Goal: Information Seeking & Learning: Check status

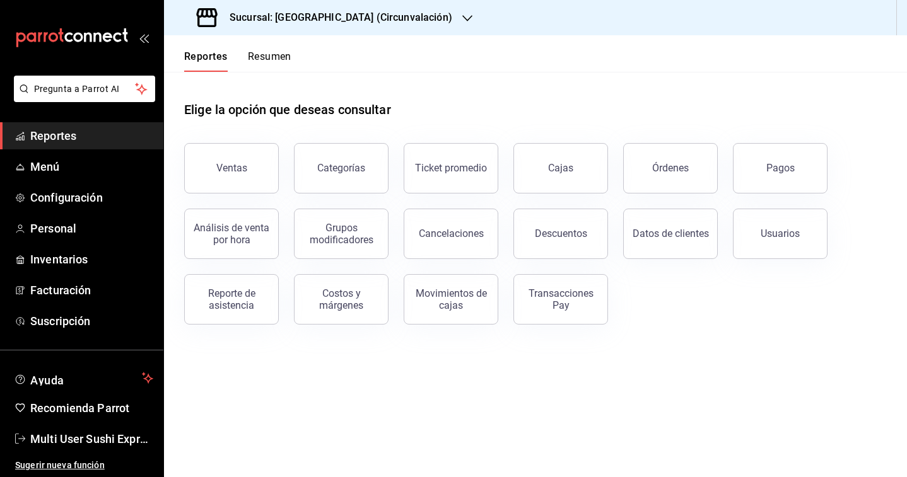
click at [354, 28] on div "Sucursal: [GEOGRAPHIC_DATA] (Circunvalación)" at bounding box center [325, 17] width 303 height 35
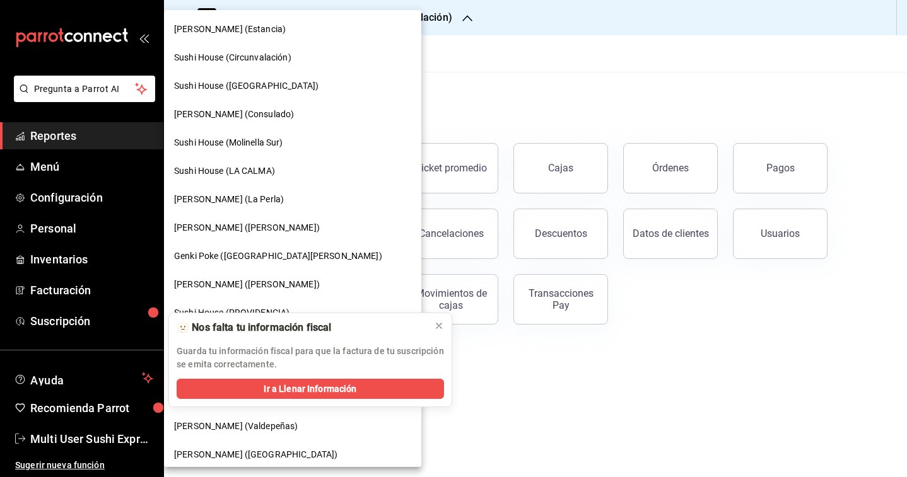
click at [221, 252] on span "Genki Poke ([GEOGRAPHIC_DATA][PERSON_NAME])" at bounding box center [278, 256] width 208 height 13
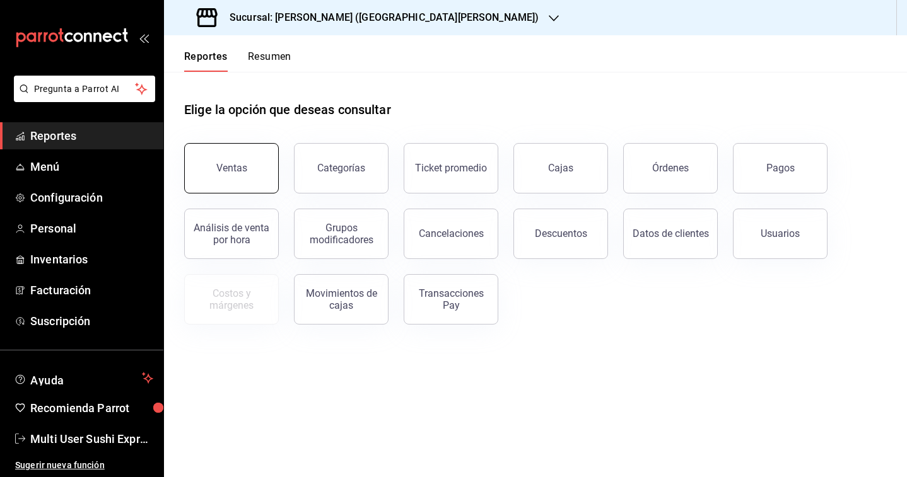
click at [241, 165] on div "Ventas" at bounding box center [231, 168] width 31 height 12
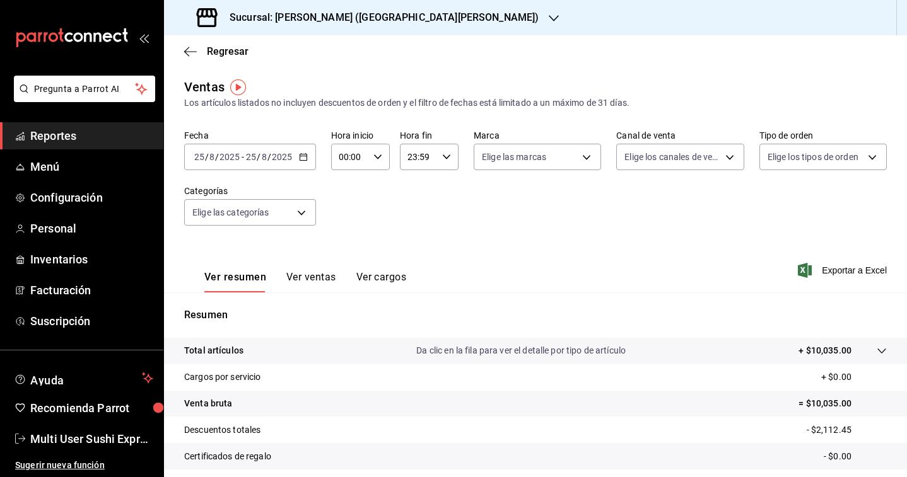
click at [289, 160] on input "2025" at bounding box center [281, 157] width 21 height 10
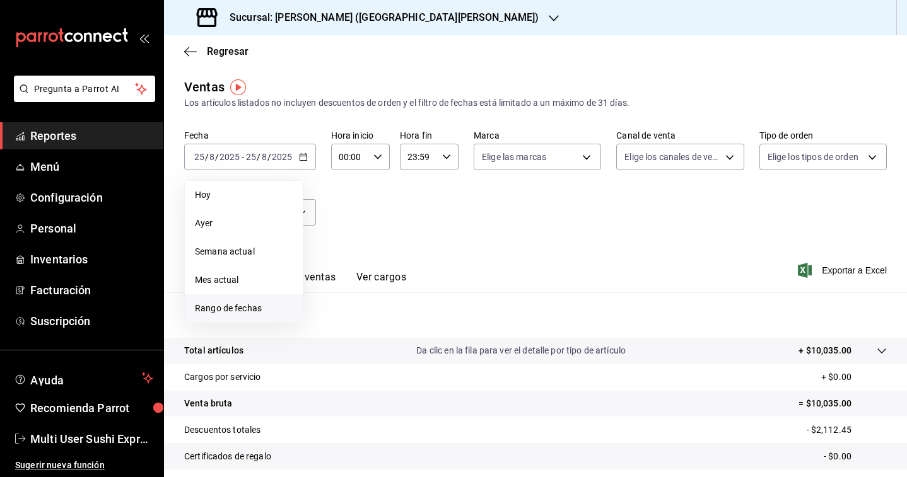
click at [249, 303] on span "Rango de fechas" at bounding box center [244, 308] width 98 height 13
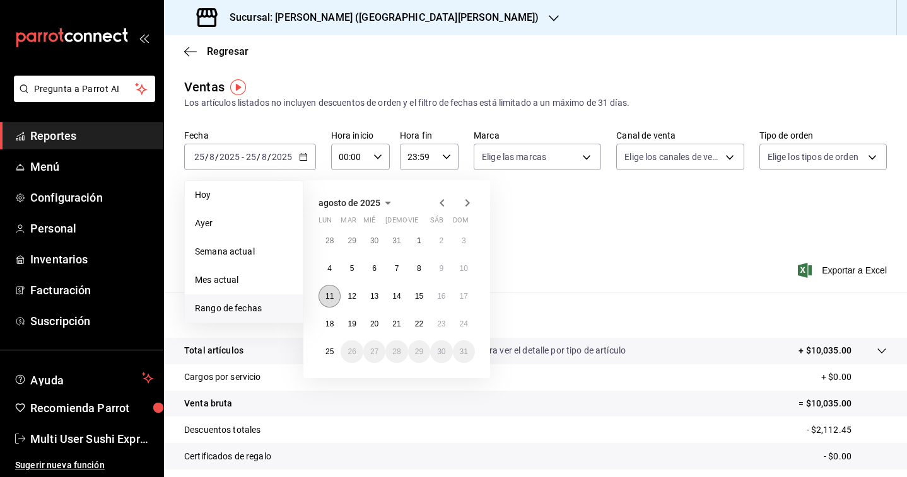
click at [327, 298] on abbr "11" at bounding box center [329, 296] width 8 height 9
click at [464, 296] on abbr "17" at bounding box center [464, 296] width 8 height 9
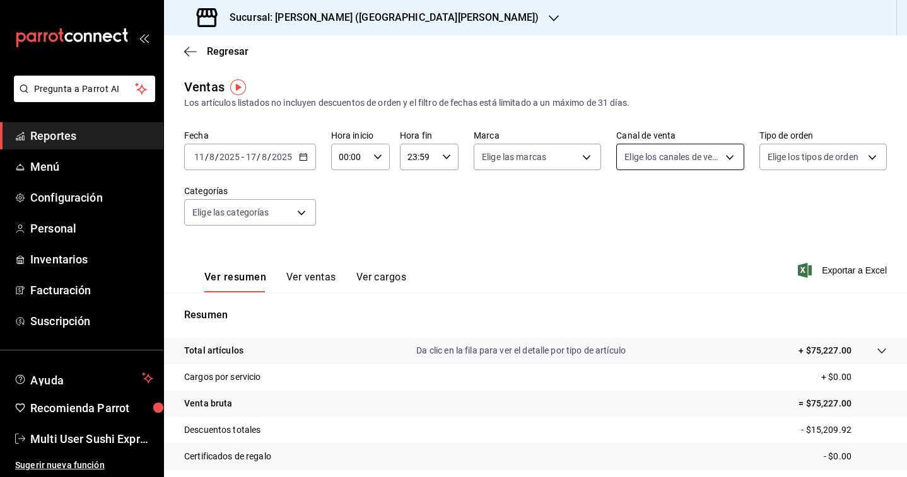
click at [674, 152] on body "Pregunta a Parrot AI Reportes Menú Configuración Personal Inventarios Facturaci…" at bounding box center [453, 238] width 907 height 477
drag, startPoint x: 633, startPoint y: 207, endPoint x: 523, endPoint y: 236, distance: 113.3
click at [523, 236] on div "Ver todos Punto de venta Uber Eats Rappi DiDi Food Pedidos Online" at bounding box center [453, 238] width 907 height 477
click at [629, 253] on input "checkbox" at bounding box center [629, 248] width 11 height 11
checkbox input "true"
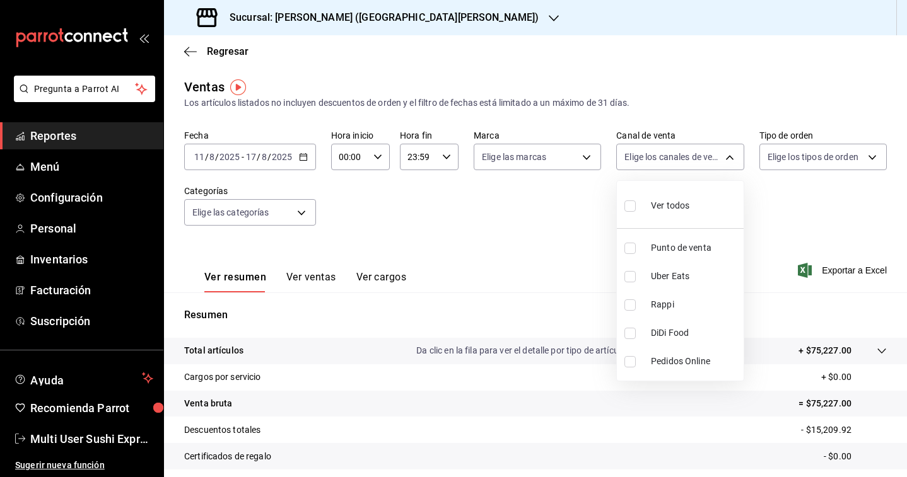
type input "PARROT"
click at [564, 243] on div at bounding box center [453, 238] width 907 height 477
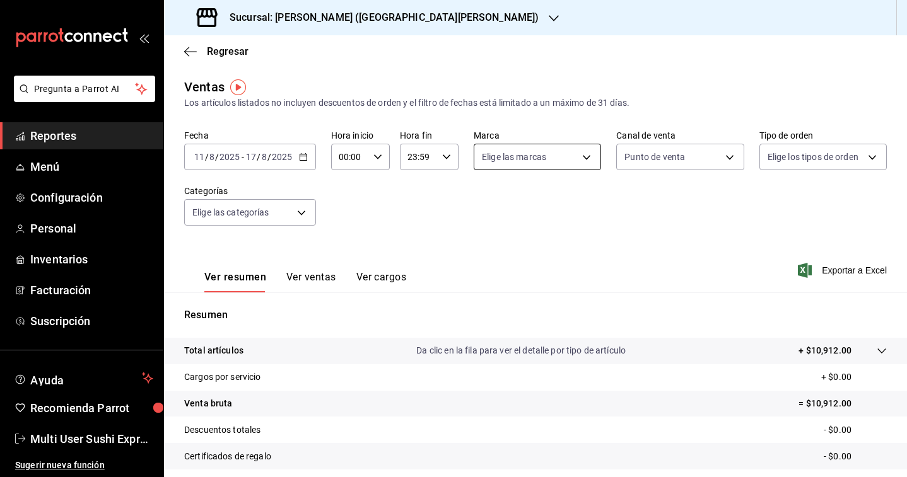
click at [563, 155] on body "Pregunta a Parrot AI Reportes Menú Configuración Personal Inventarios Facturaci…" at bounding box center [453, 238] width 907 height 477
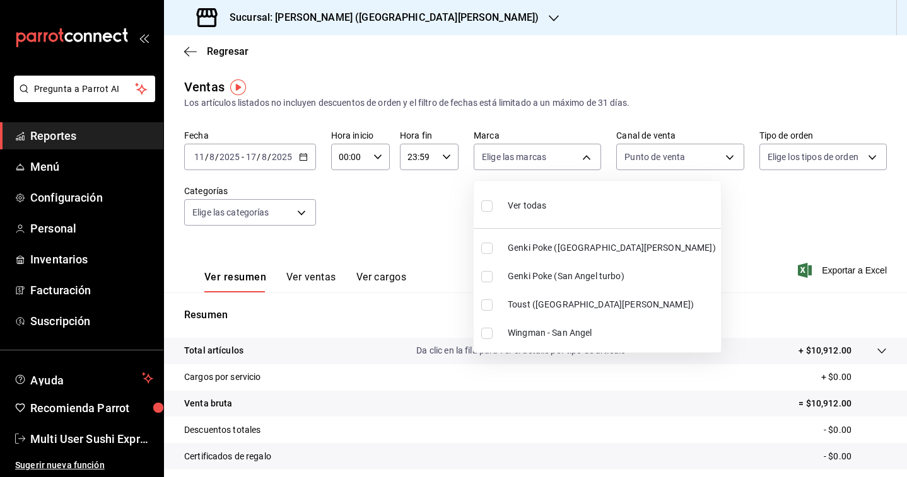
click at [487, 201] on input "checkbox" at bounding box center [486, 206] width 11 height 11
checkbox input "true"
type input "99bb6f04-9b1f-40a8-9234-219bd20e5e08,b550fd86-f7ce-4eab-8670-fda95d885e14,ed26f…"
checkbox input "true"
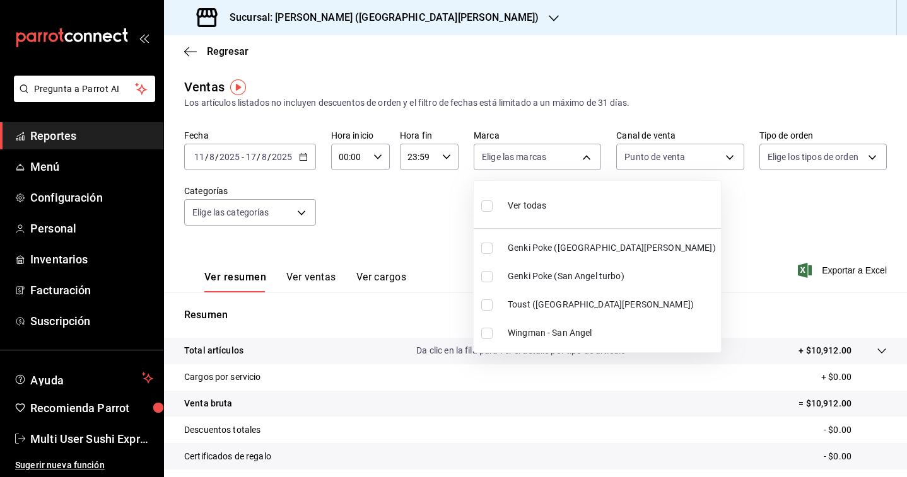
checkbox input "true"
click at [708, 209] on div at bounding box center [453, 238] width 907 height 477
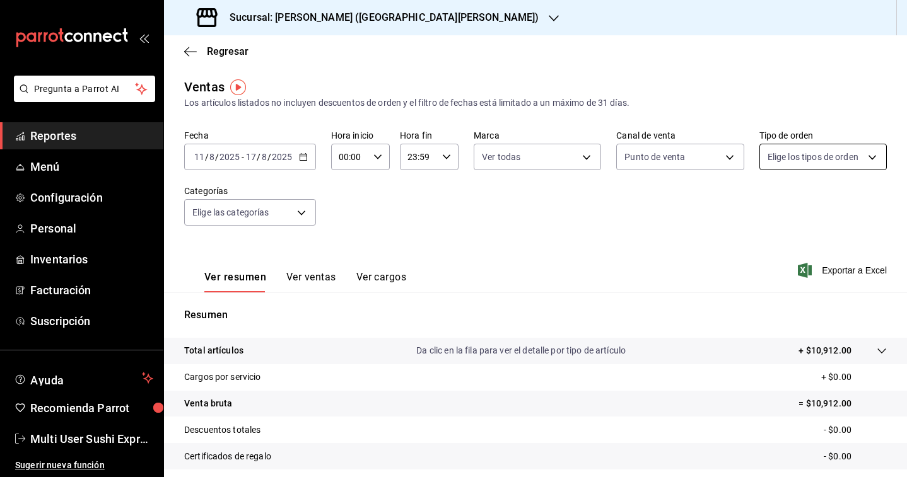
click at [791, 163] on body "Pregunta a Parrot AI Reportes Menú Configuración Personal Inventarios Facturaci…" at bounding box center [453, 238] width 907 height 477
click at [769, 254] on input "checkbox" at bounding box center [772, 248] width 11 height 11
checkbox input "true"
type input "cc022fb4-9f2d-45d4-a8a3-49e68bcf315d"
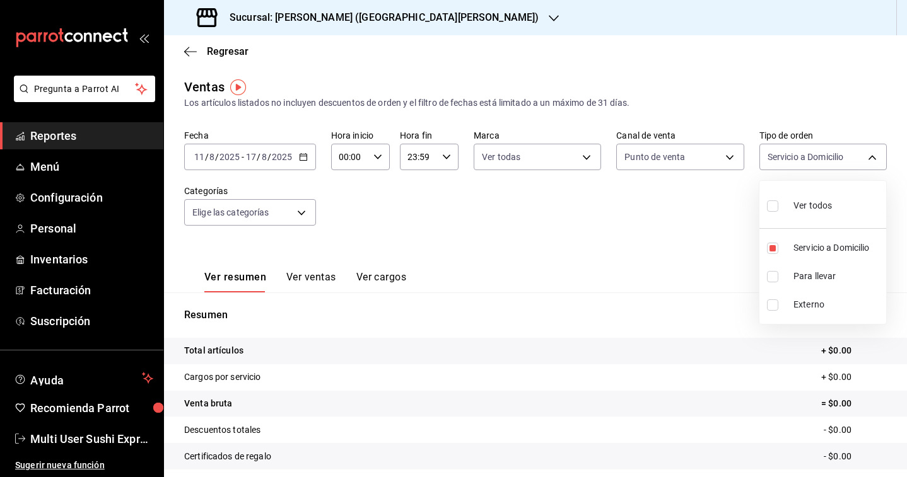
click at [708, 289] on div at bounding box center [453, 238] width 907 height 477
click at [822, 149] on body "Pregunta a Parrot AI Reportes Menú Configuración Personal Inventarios Facturaci…" at bounding box center [453, 238] width 907 height 477
click at [770, 245] on input "checkbox" at bounding box center [772, 248] width 11 height 11
checkbox input "false"
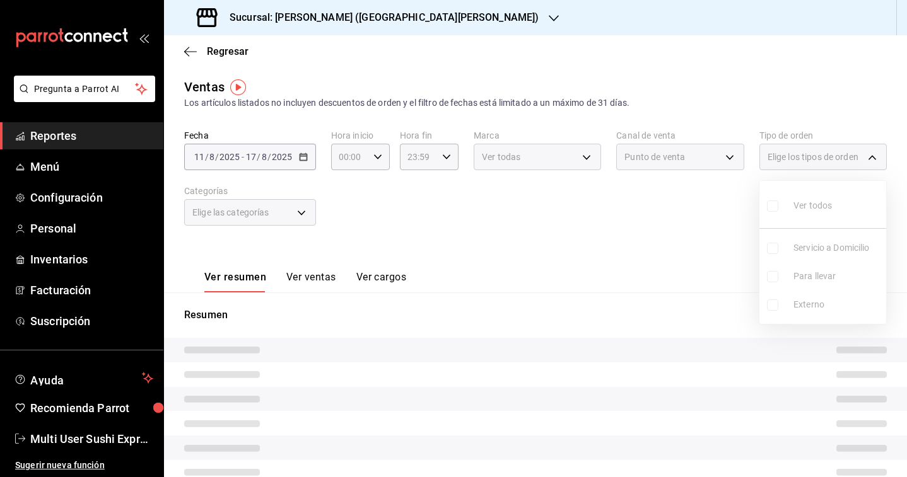
click at [676, 252] on div at bounding box center [453, 238] width 907 height 477
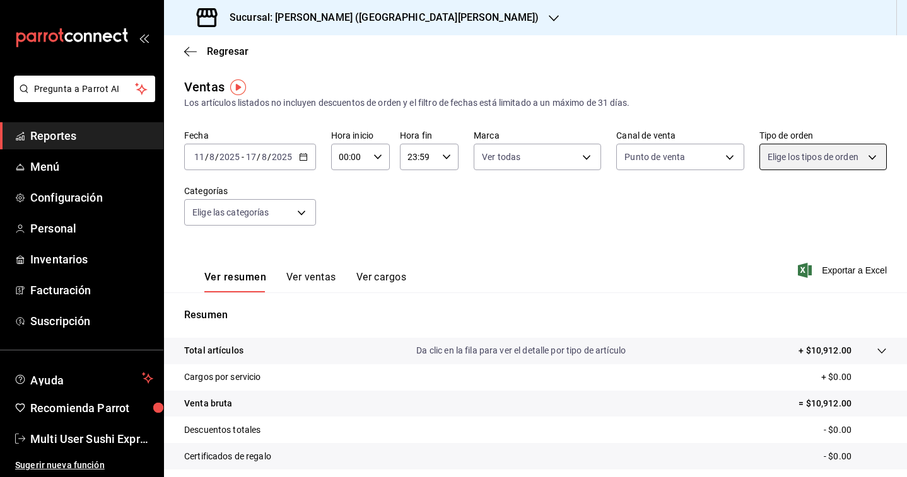
scroll to position [127, 0]
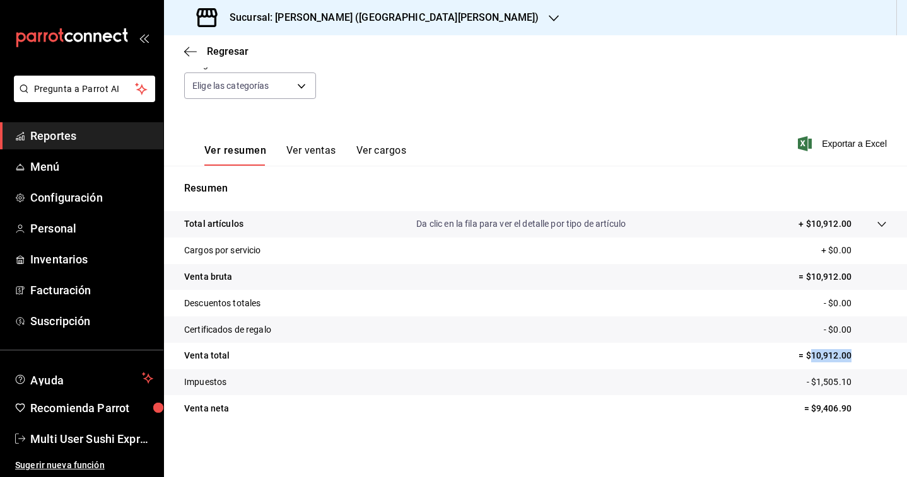
drag, startPoint x: 810, startPoint y: 356, endPoint x: 854, endPoint y: 356, distance: 43.5
click at [854, 356] on p "= $10,912.00" at bounding box center [842, 355] width 88 height 13
copy p "10,912.00"
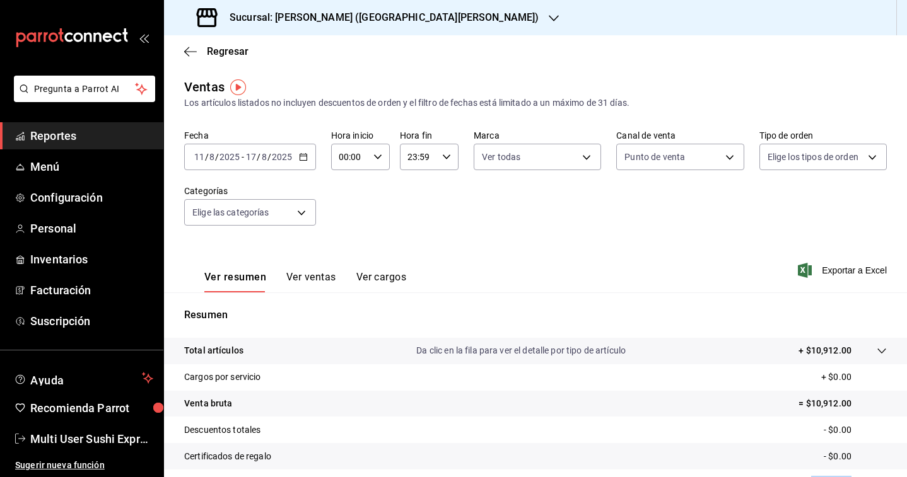
click at [327, 22] on h3 "Sucursal: [PERSON_NAME] ([GEOGRAPHIC_DATA][PERSON_NAME])" at bounding box center [378, 17] width 319 height 15
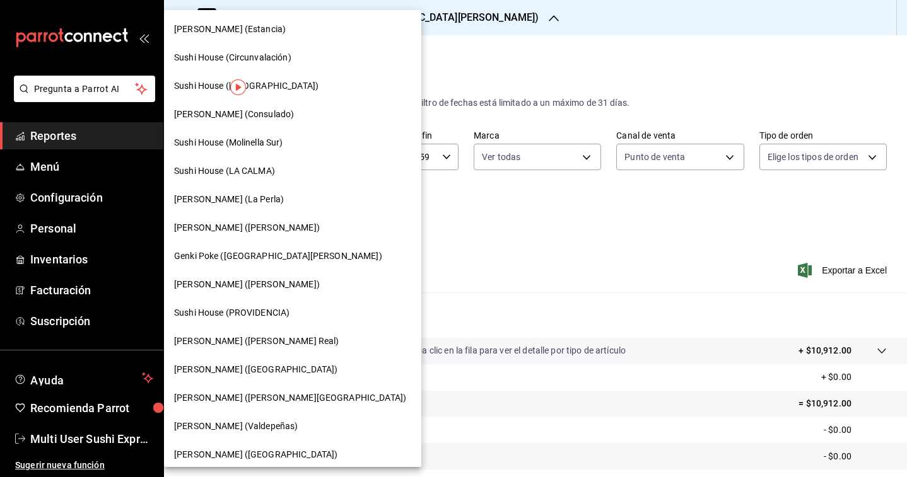
click at [266, 377] on div "[PERSON_NAME] ([GEOGRAPHIC_DATA])" at bounding box center [292, 370] width 257 height 28
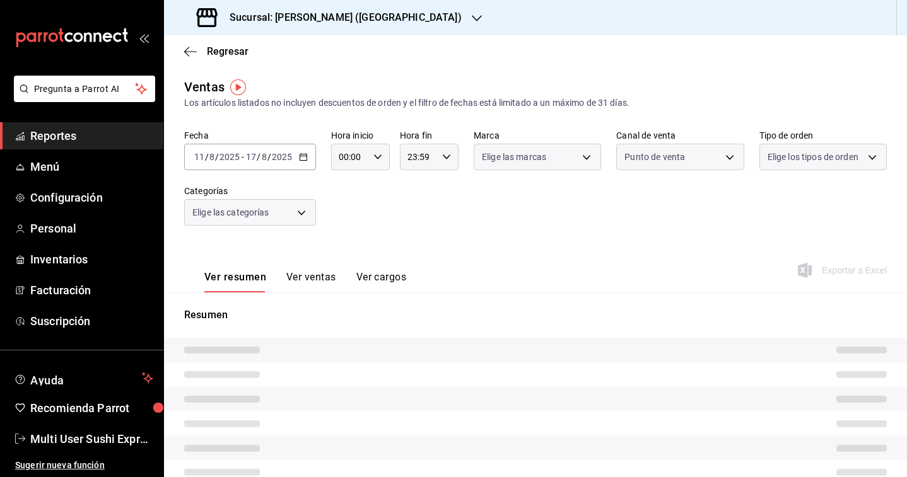
type input "PARROT"
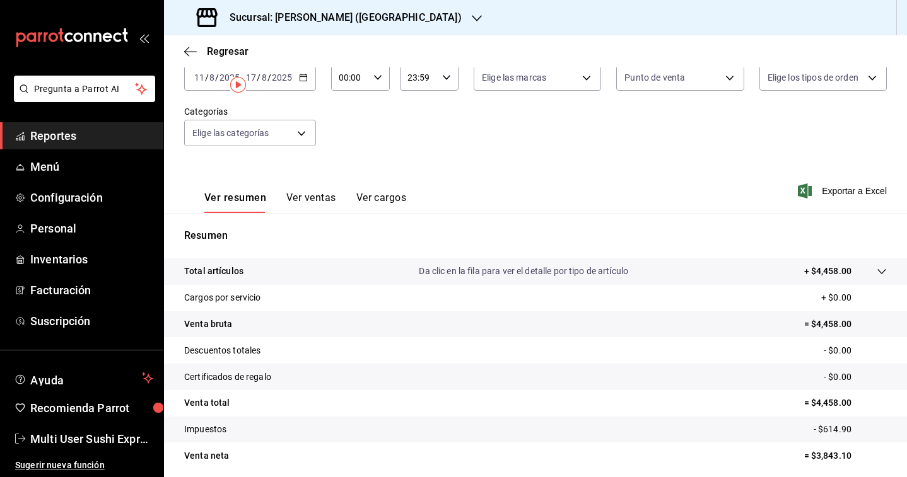
scroll to position [127, 0]
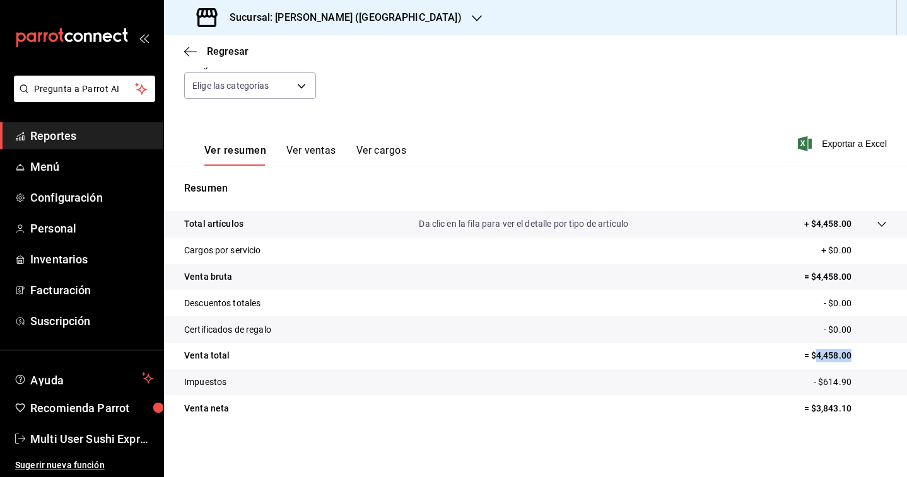
copy p "4,458.00"
drag, startPoint x: 817, startPoint y: 355, endPoint x: 874, endPoint y: 354, distance: 57.4
click at [874, 354] on p "= $4,458.00" at bounding box center [845, 355] width 83 height 13
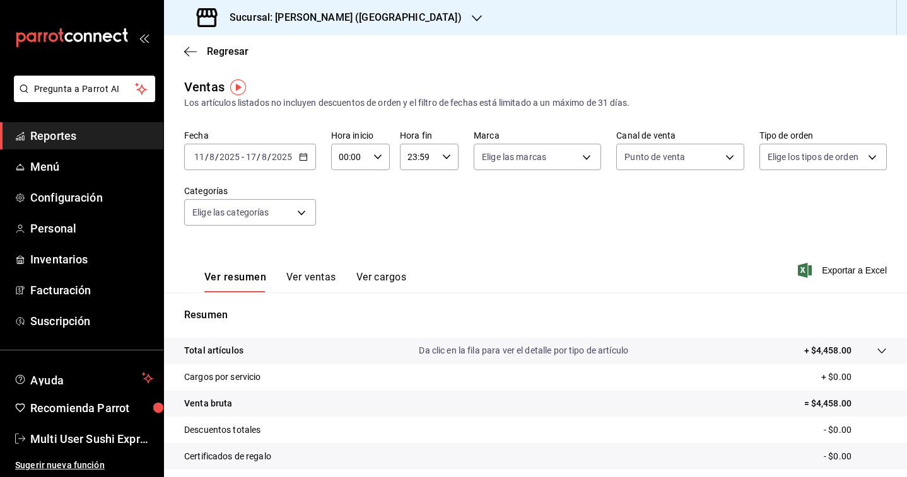
click at [298, 148] on div "[DATE] [DATE] - [DATE] [DATE]" at bounding box center [250, 157] width 132 height 26
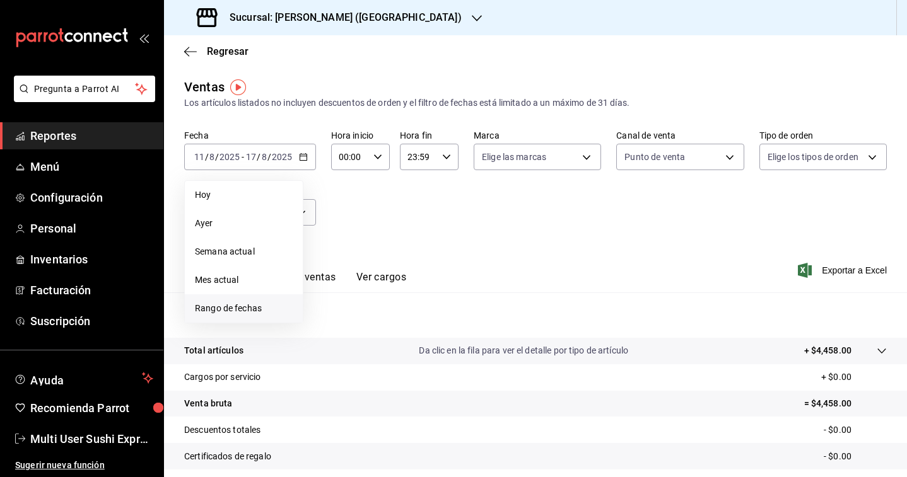
click at [252, 317] on li "Rango de fechas" at bounding box center [244, 309] width 118 height 28
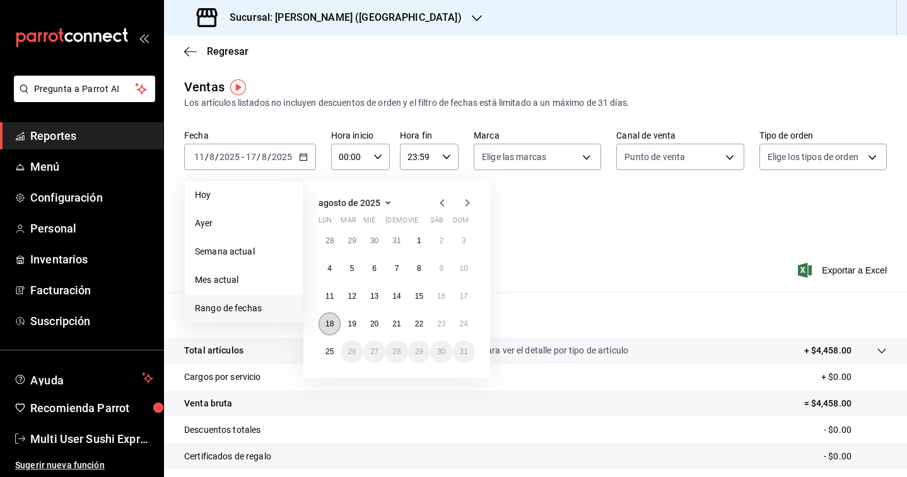
click at [327, 326] on abbr "18" at bounding box center [329, 324] width 8 height 9
click at [466, 327] on abbr "24" at bounding box center [464, 324] width 8 height 9
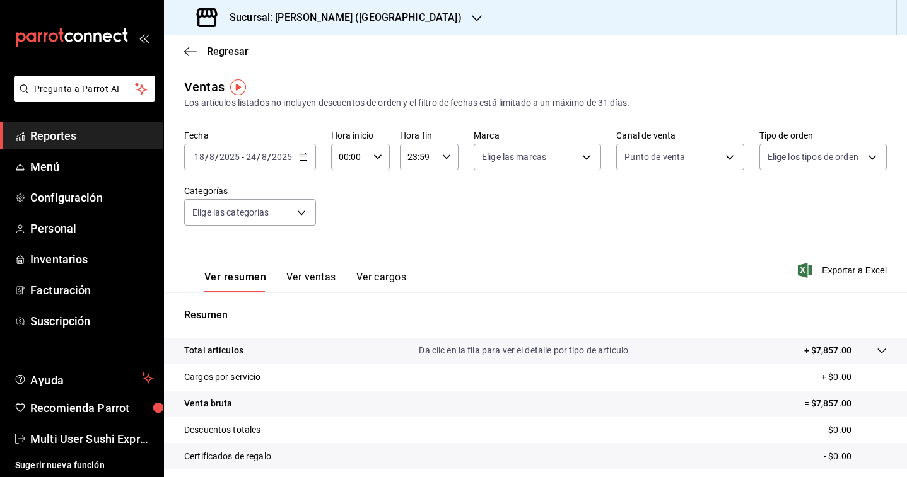
scroll to position [127, 0]
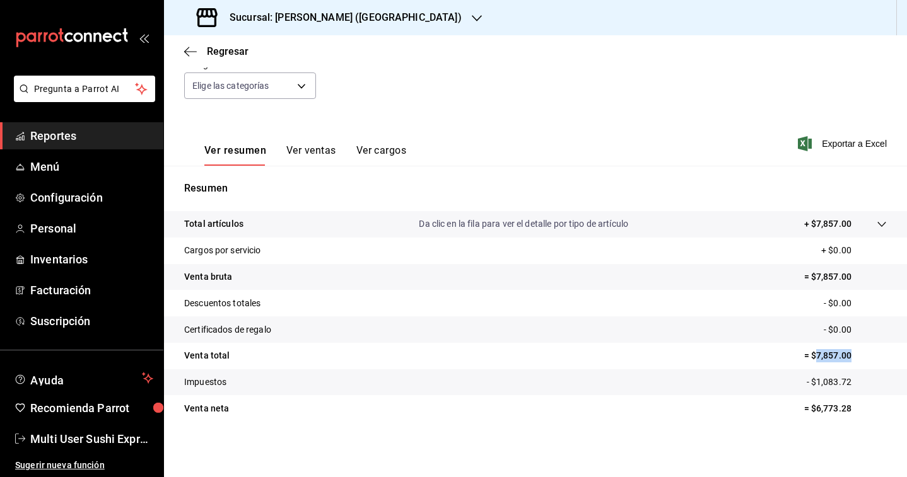
copy p "7,857.00"
drag, startPoint x: 816, startPoint y: 355, endPoint x: 861, endPoint y: 354, distance: 44.8
click at [861, 354] on p "= $7,857.00" at bounding box center [845, 355] width 83 height 13
click at [337, 9] on div "Sucursal: [PERSON_NAME] ([GEOGRAPHIC_DATA])" at bounding box center [330, 17] width 313 height 35
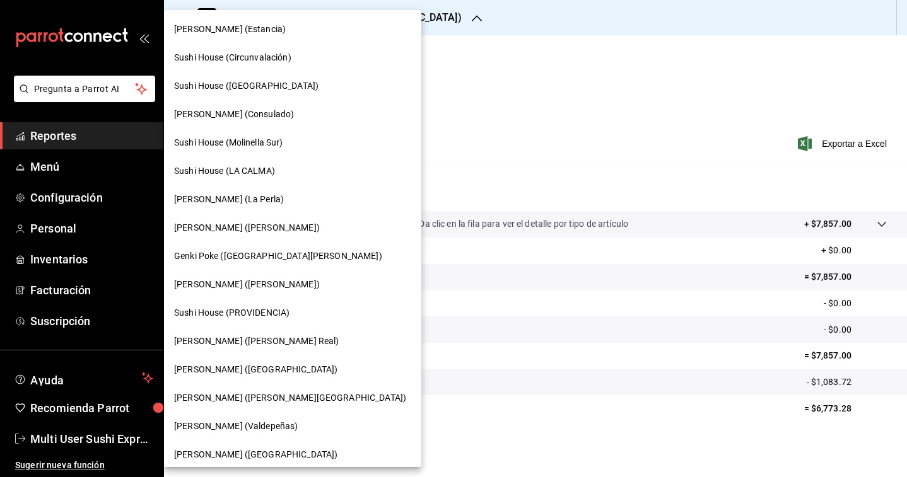
click at [238, 257] on span "Genki Poke ([GEOGRAPHIC_DATA][PERSON_NAME])" at bounding box center [278, 256] width 208 height 13
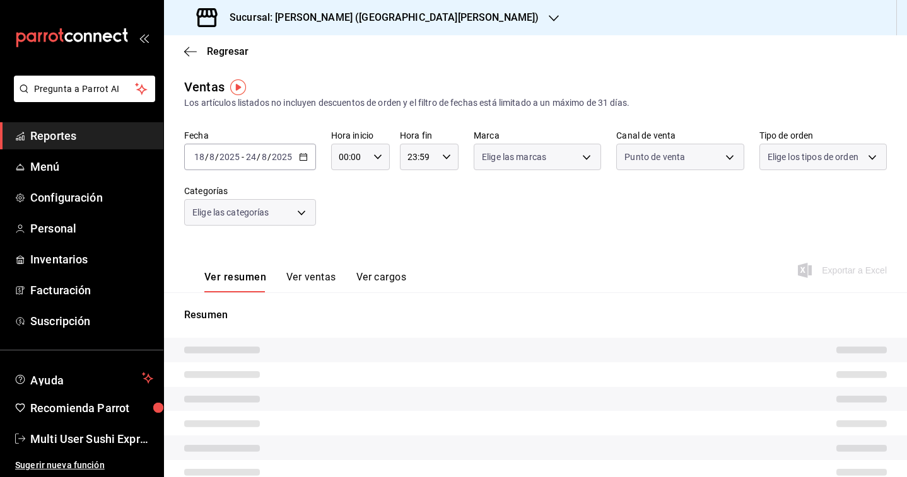
type input "PARROT"
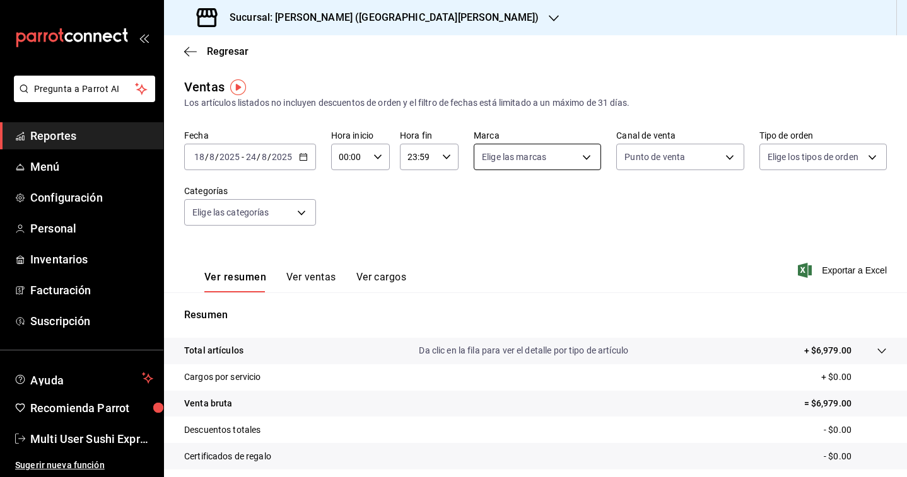
click at [559, 163] on body "Pregunta a Parrot AI Reportes Menú Configuración Personal Inventarios Facturaci…" at bounding box center [453, 238] width 907 height 477
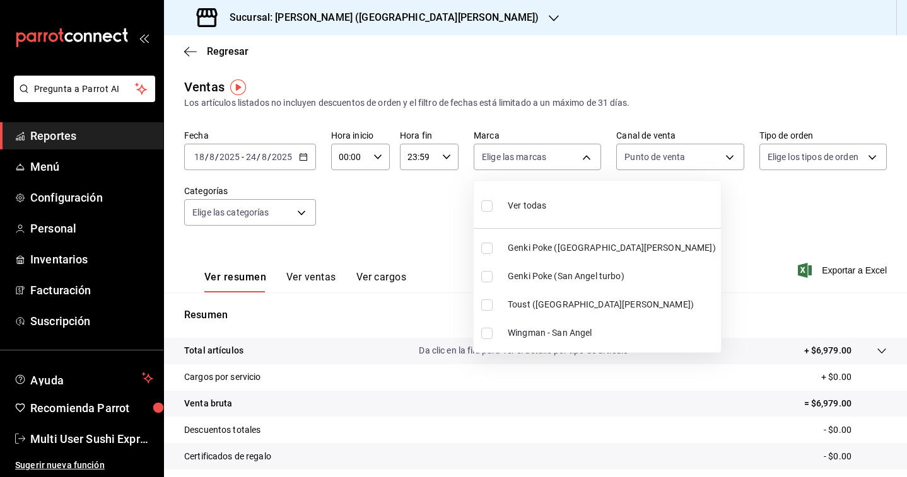
click at [487, 208] on input "checkbox" at bounding box center [486, 206] width 11 height 11
checkbox input "true"
type input "99bb6f04-9b1f-40a8-9234-219bd20e5e08,b550fd86-f7ce-4eab-8670-fda95d885e14,ed26f…"
checkbox input "true"
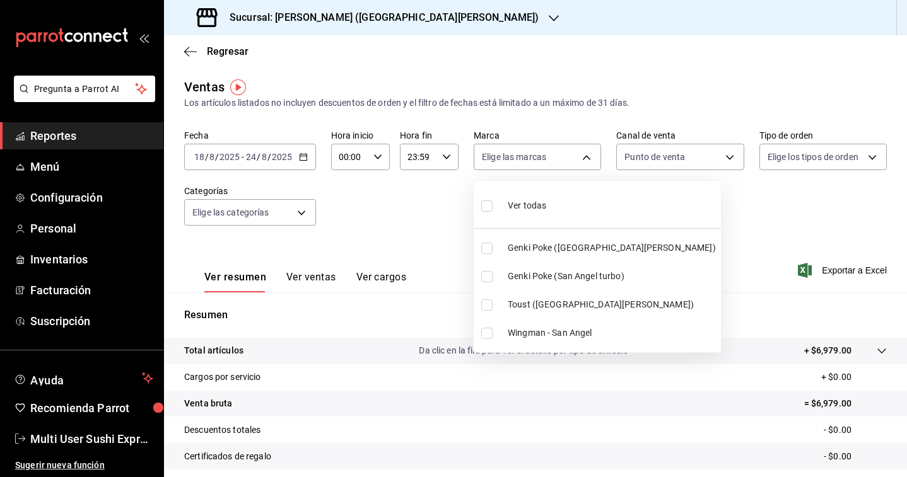
checkbox input "true"
click at [683, 230] on div at bounding box center [453, 238] width 907 height 477
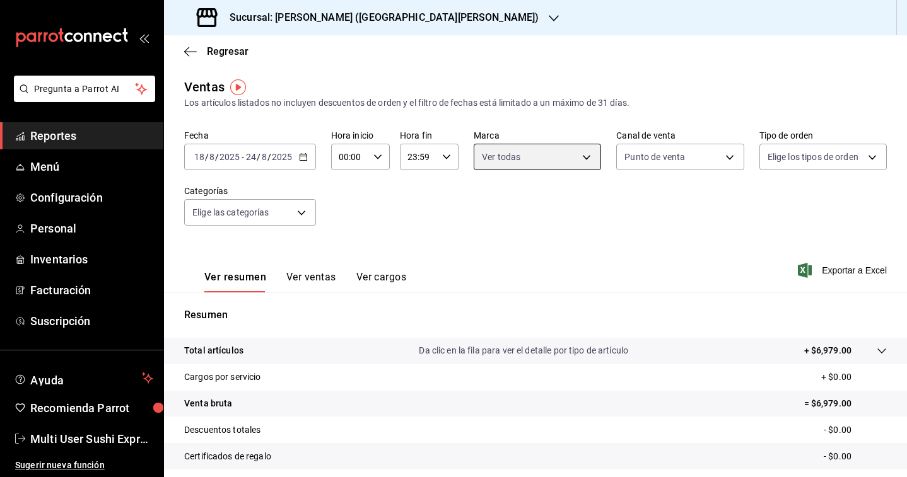
scroll to position [127, 0]
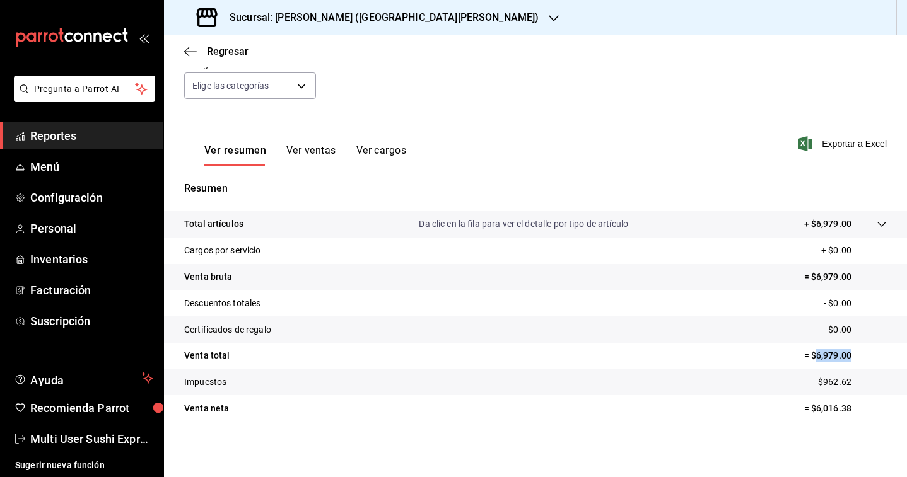
drag, startPoint x: 817, startPoint y: 356, endPoint x: 863, endPoint y: 356, distance: 46.7
click at [863, 356] on p "= $6,979.00" at bounding box center [845, 355] width 83 height 13
copy p "6,979.00"
